Goal: Book appointment/travel/reservation

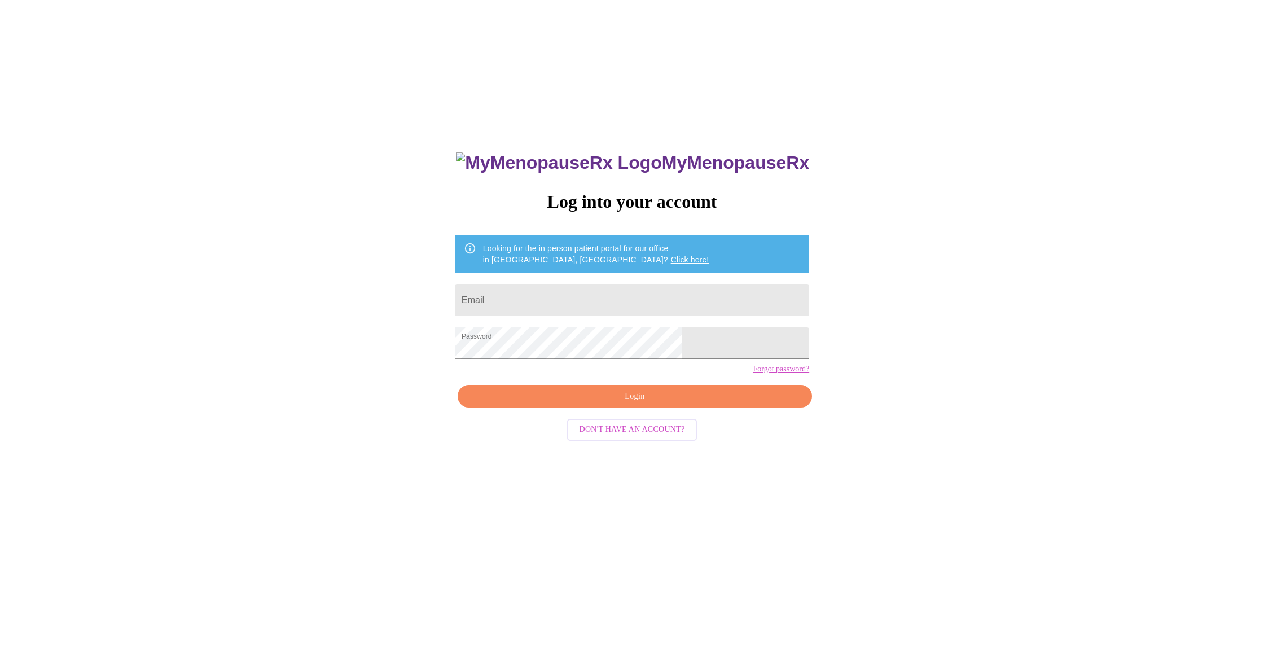
scroll to position [6, 0]
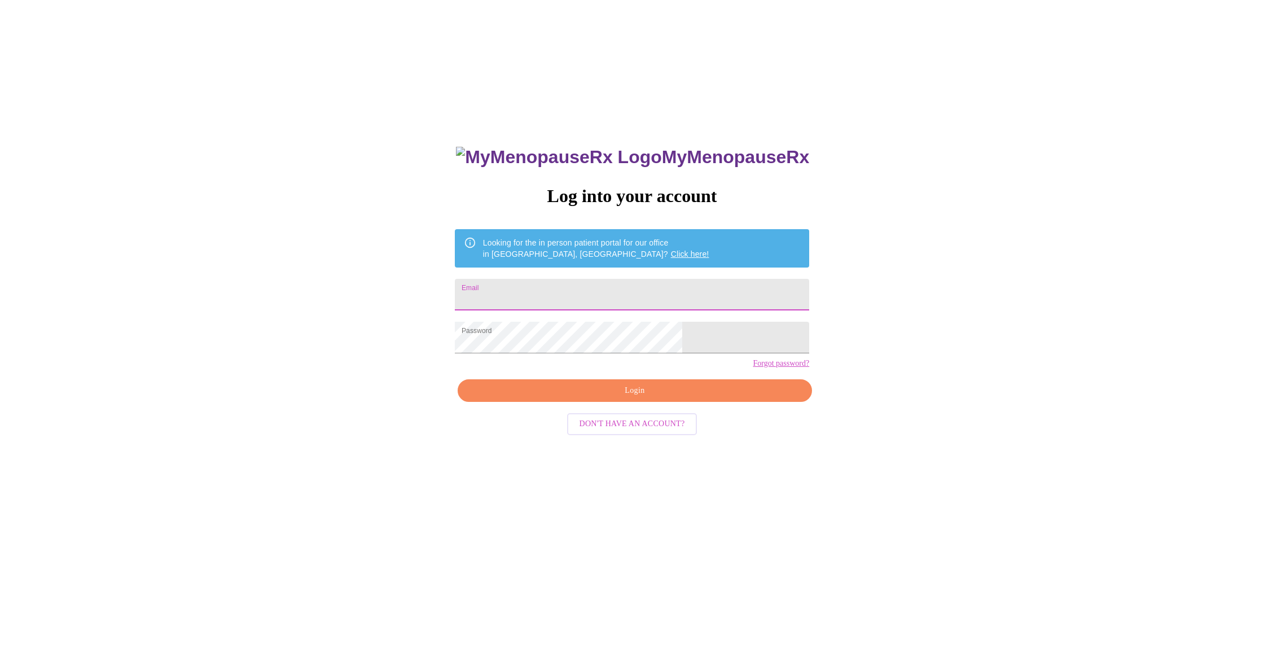
click at [626, 286] on input "Email" at bounding box center [632, 295] width 354 height 32
type input "[EMAIL_ADDRESS][DOMAIN_NAME]"
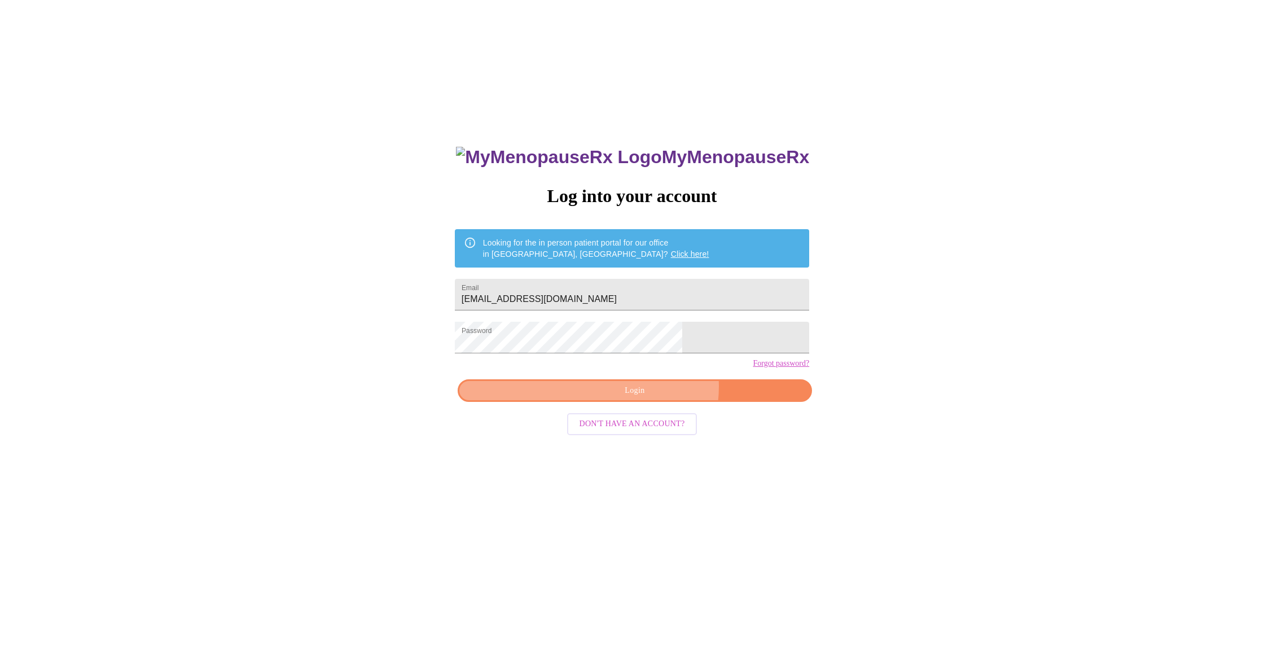
click at [651, 398] on span "Login" at bounding box center [635, 391] width 328 height 14
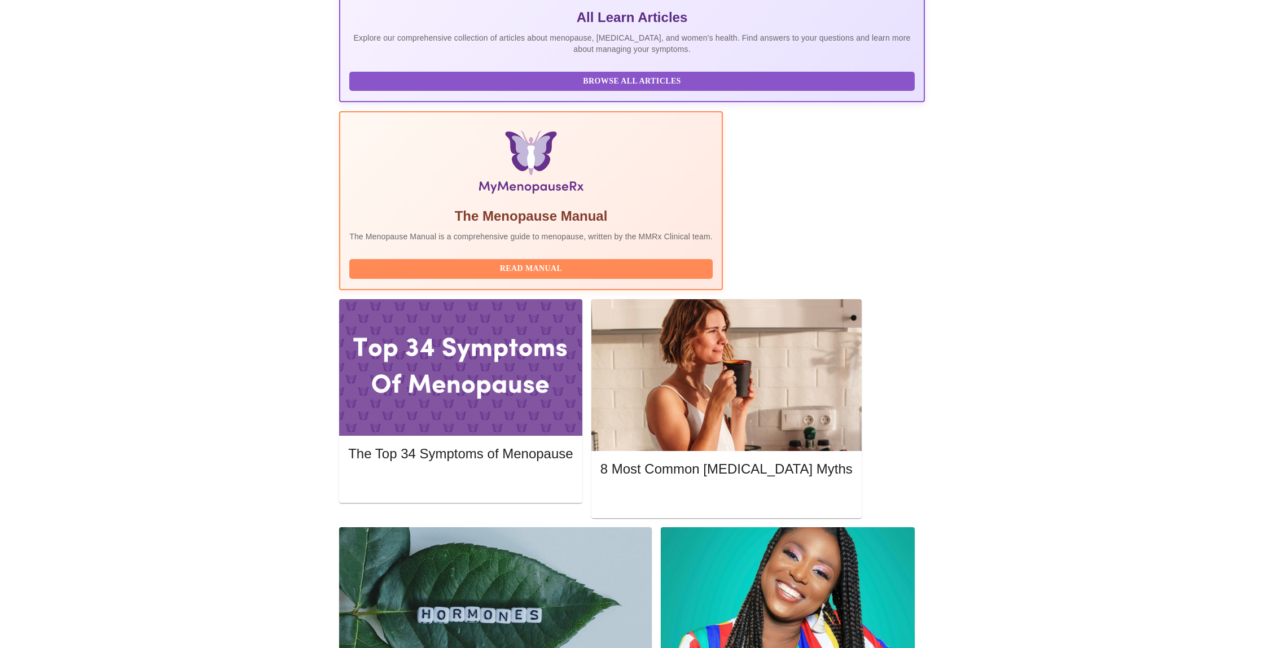
scroll to position [216, 0]
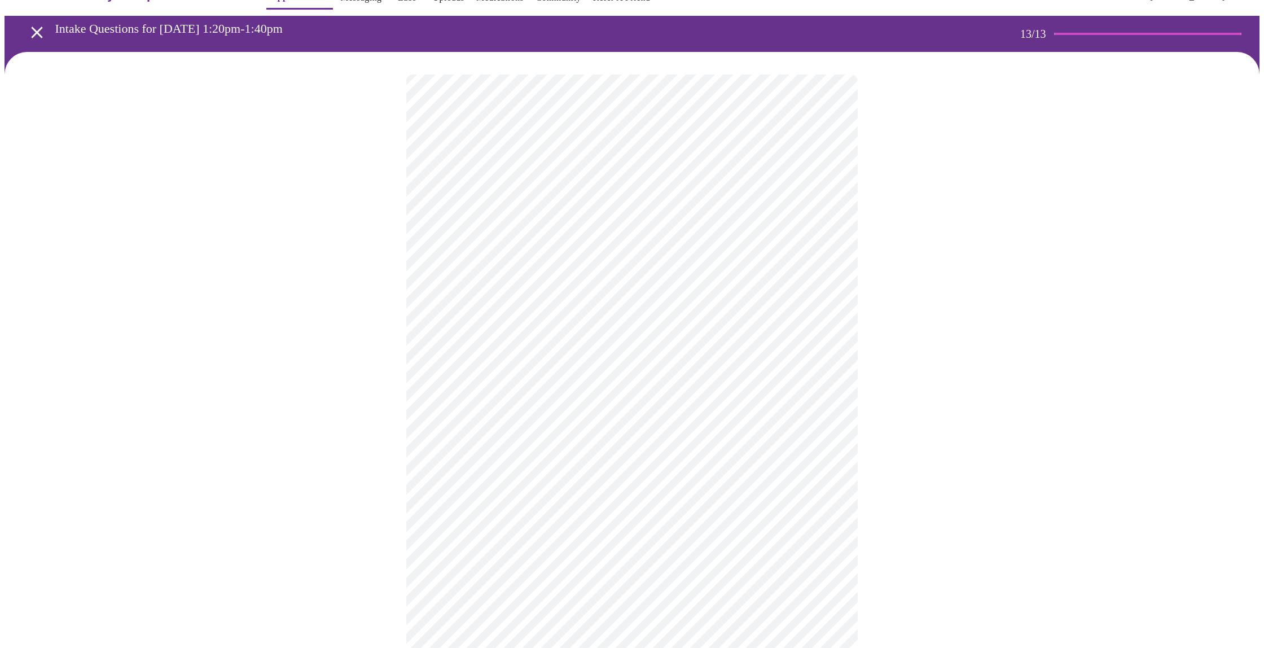
scroll to position [515, 0]
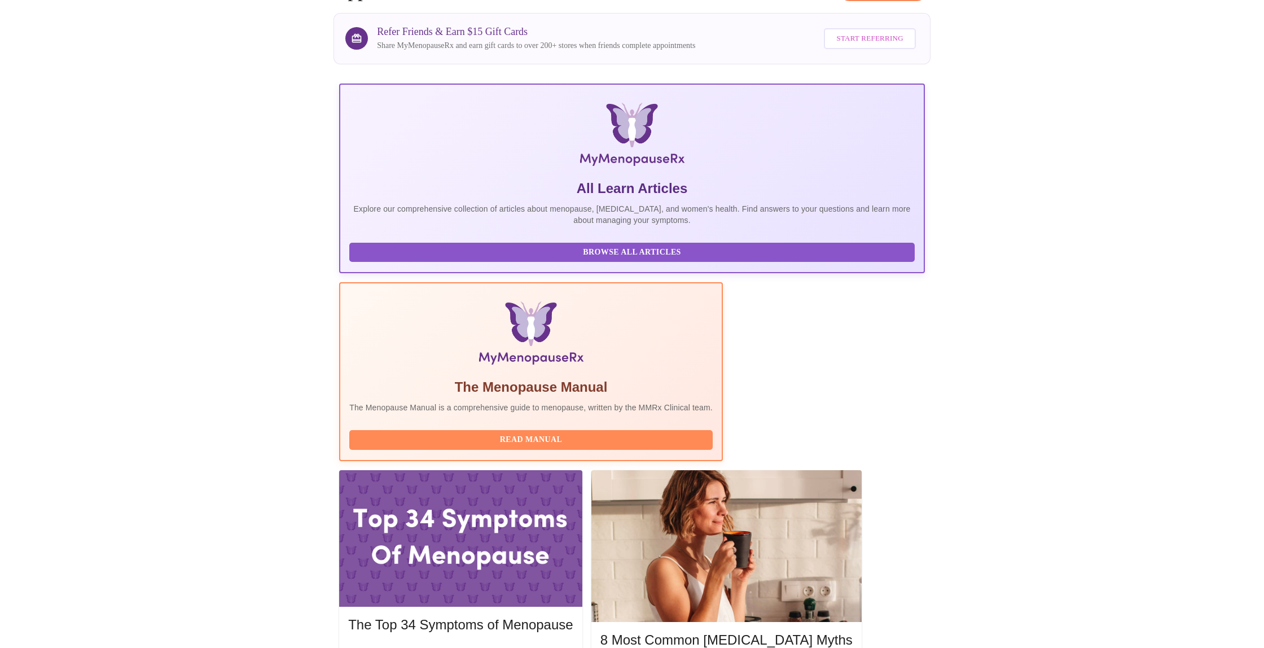
scroll to position [93, 0]
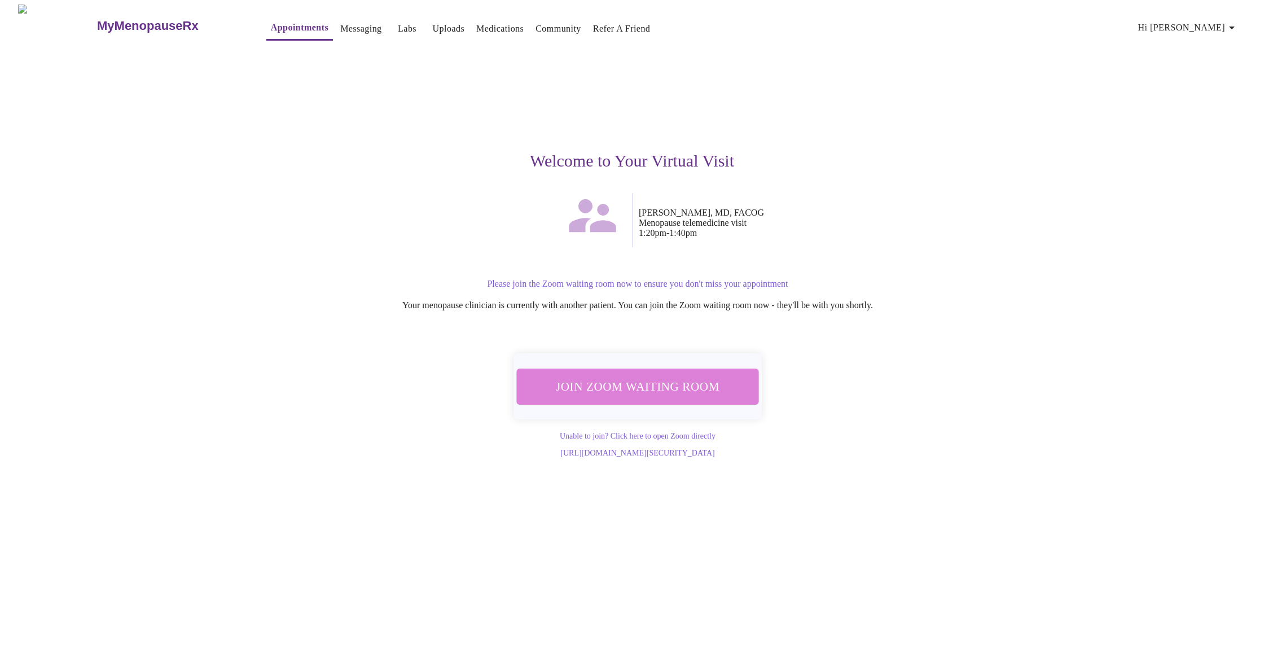
click at [680, 393] on button "Join Zoom Waiting Room" at bounding box center [638, 386] width 242 height 36
